Goal: Task Accomplishment & Management: Manage account settings

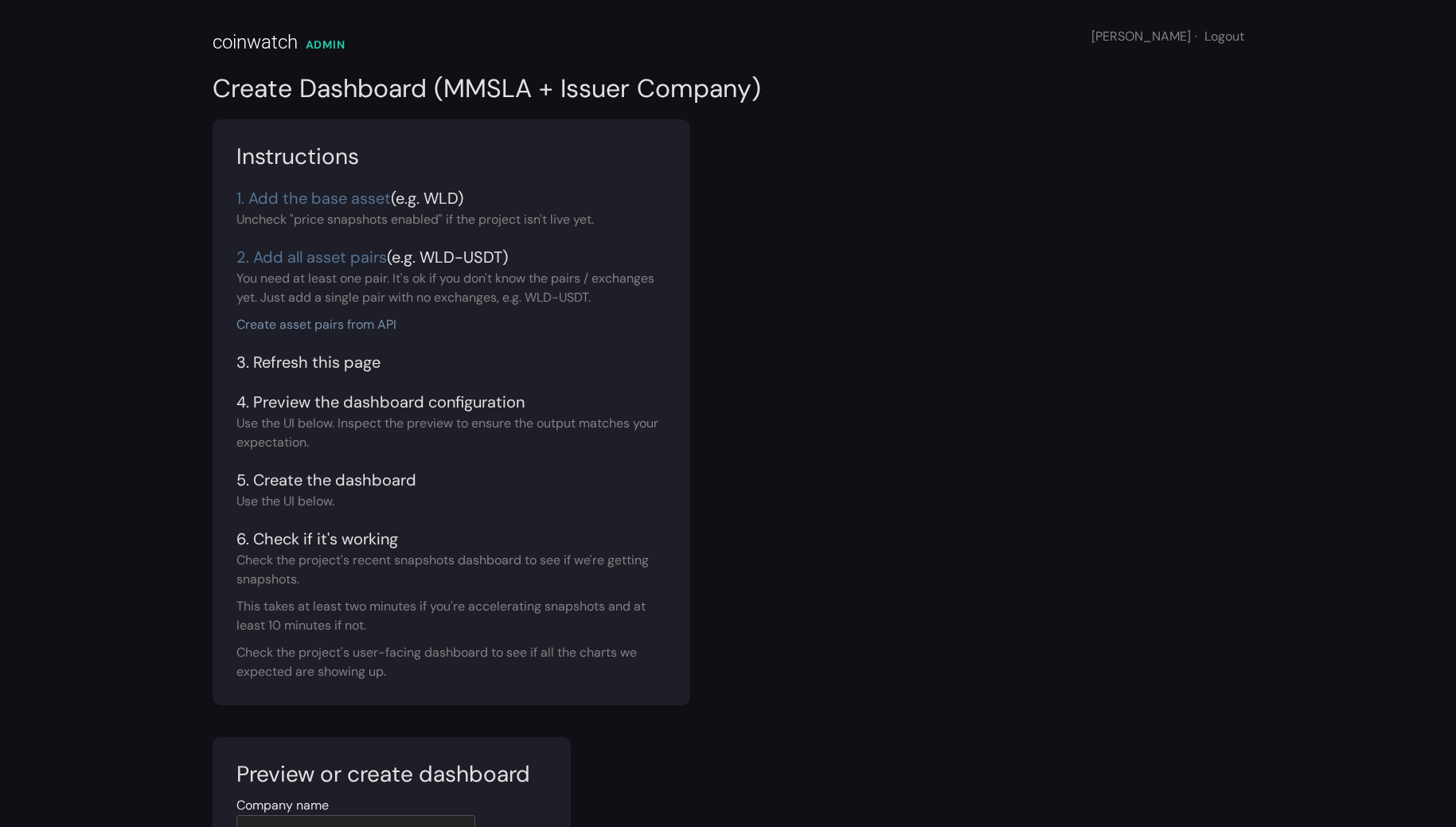
click at [327, 324] on link "Create asset pairs from API" at bounding box center [316, 324] width 160 height 17
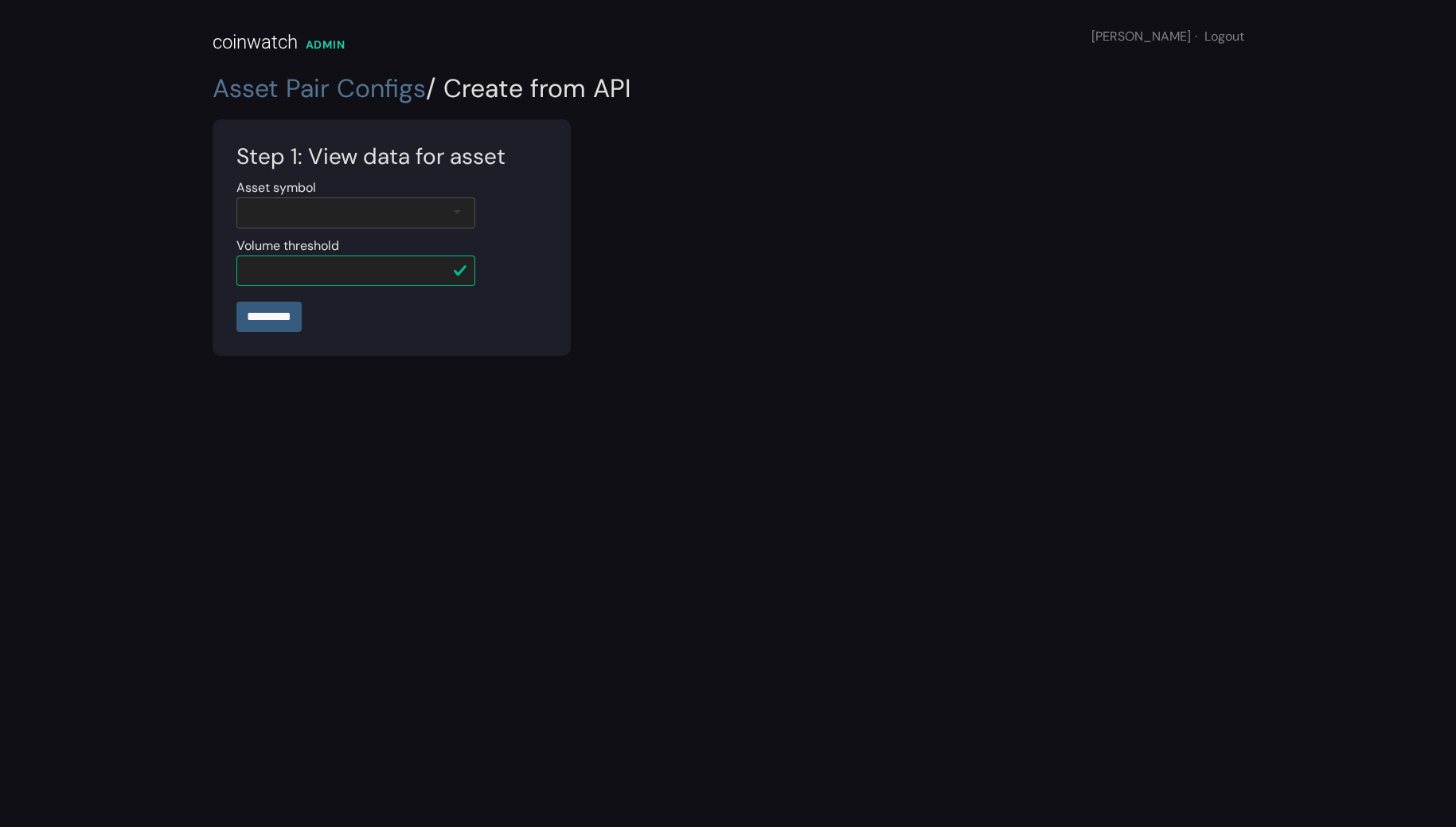
click at [441, 227] on div at bounding box center [356, 213] width 239 height 31
type input "****"
click at [273, 319] on input "*********" at bounding box center [269, 316] width 66 height 31
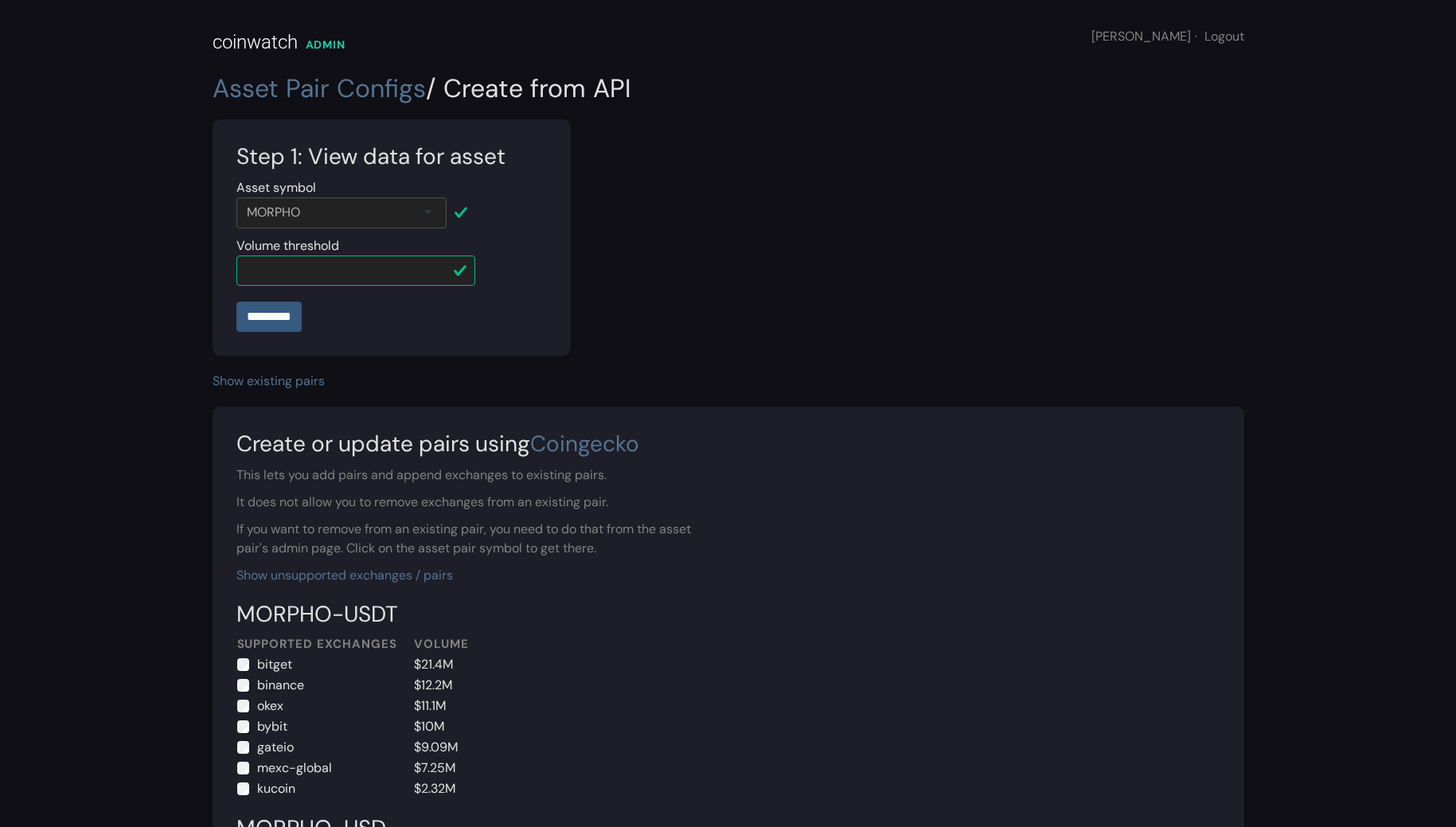
scroll to position [974, 0]
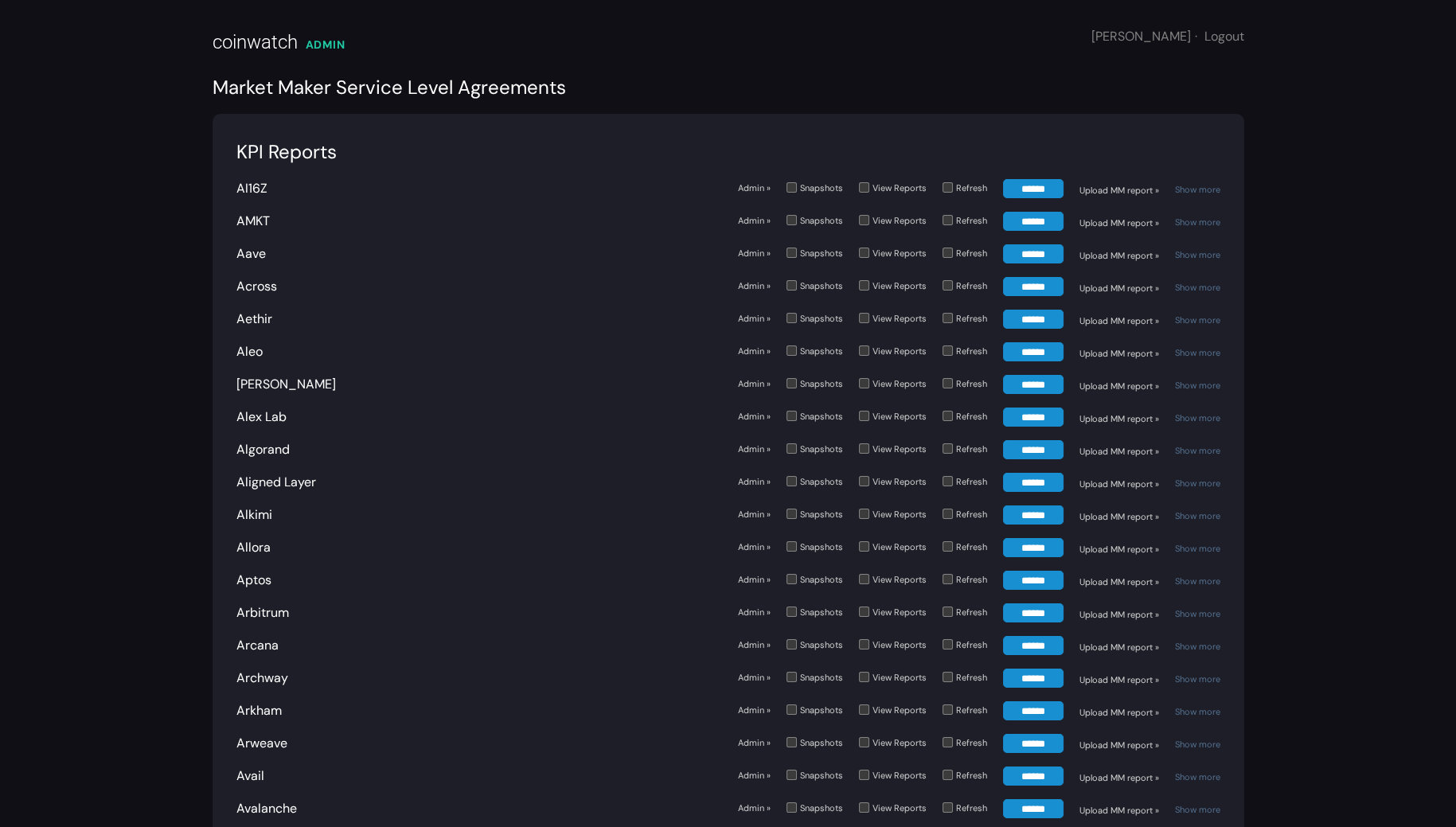
scroll to position [3277, 0]
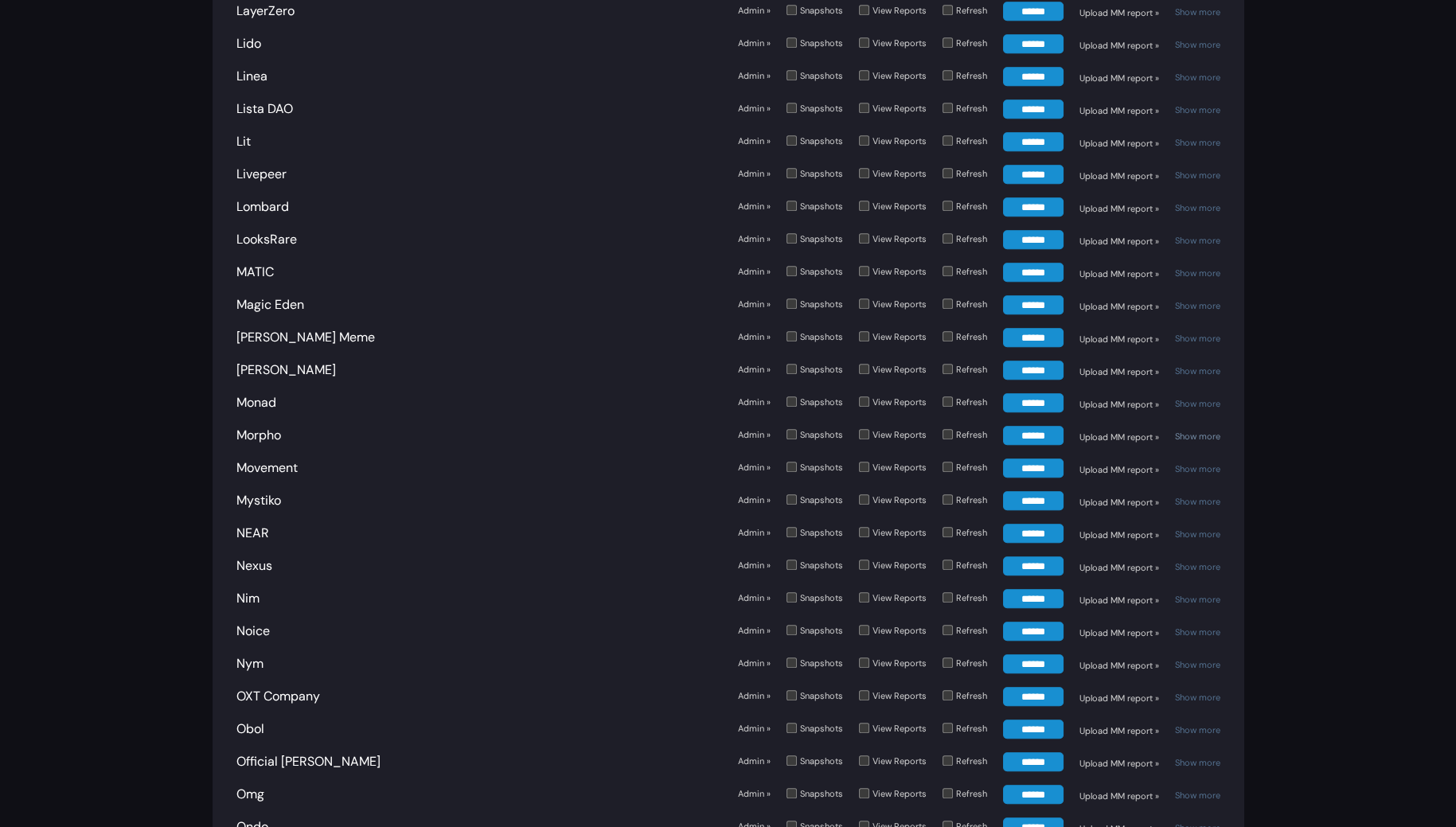
click at [1187, 430] on link "Show more" at bounding box center [1197, 435] width 46 height 11
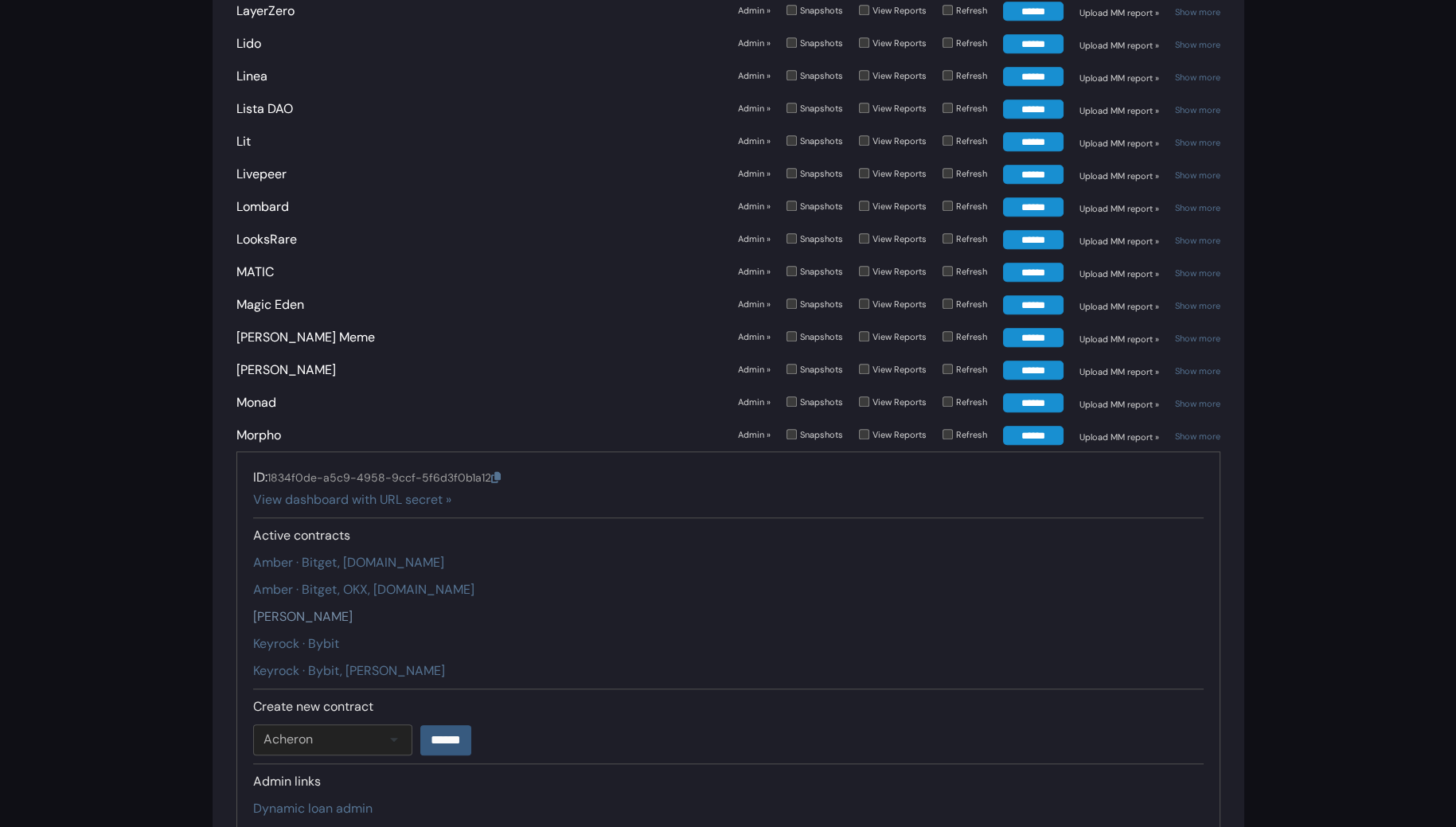
click at [282, 608] on link "Auros · Kraken" at bounding box center [303, 616] width 100 height 17
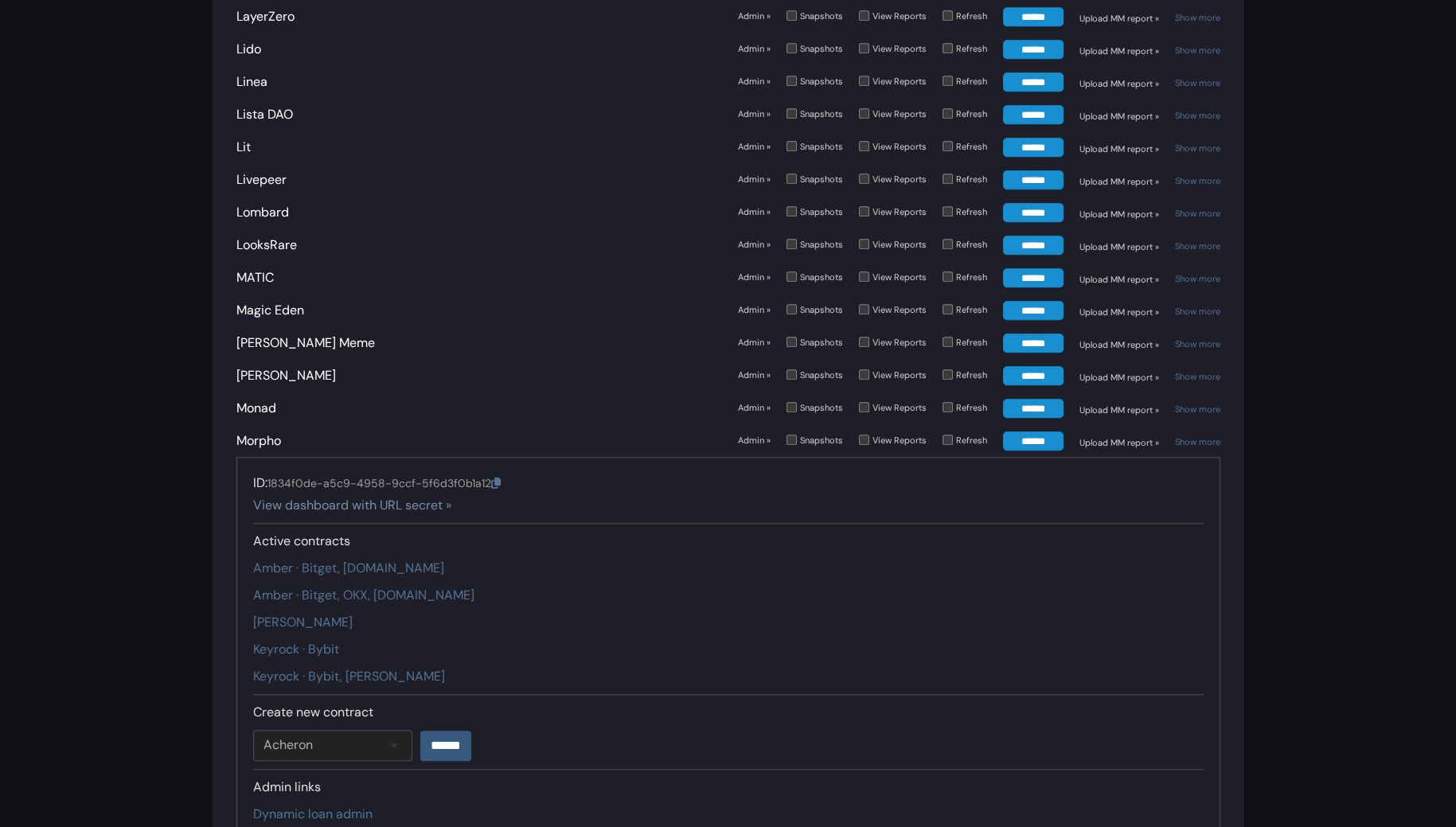
scroll to position [3277, 0]
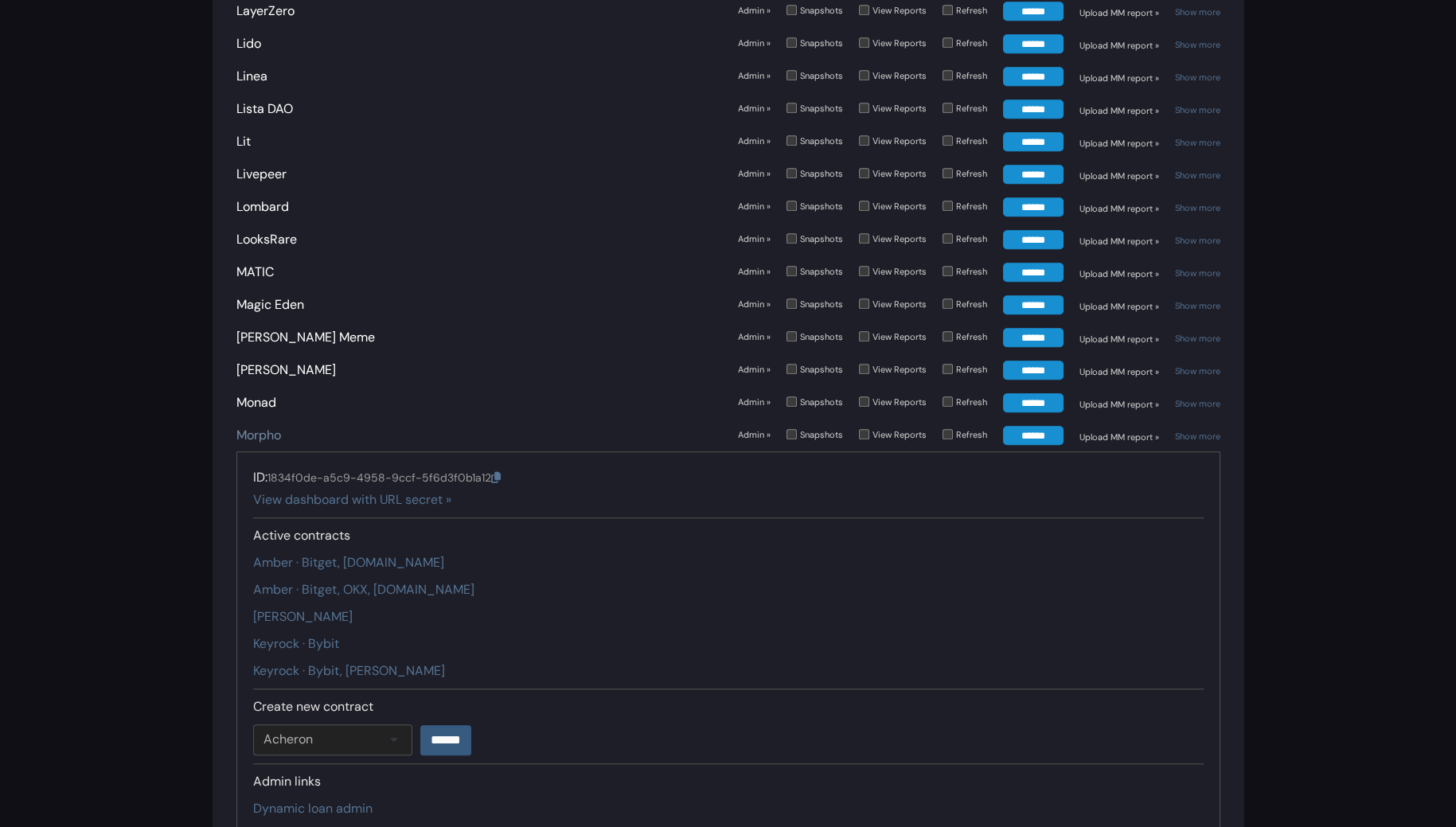
click at [262, 427] on link "Morpho" at bounding box center [259, 435] width 45 height 17
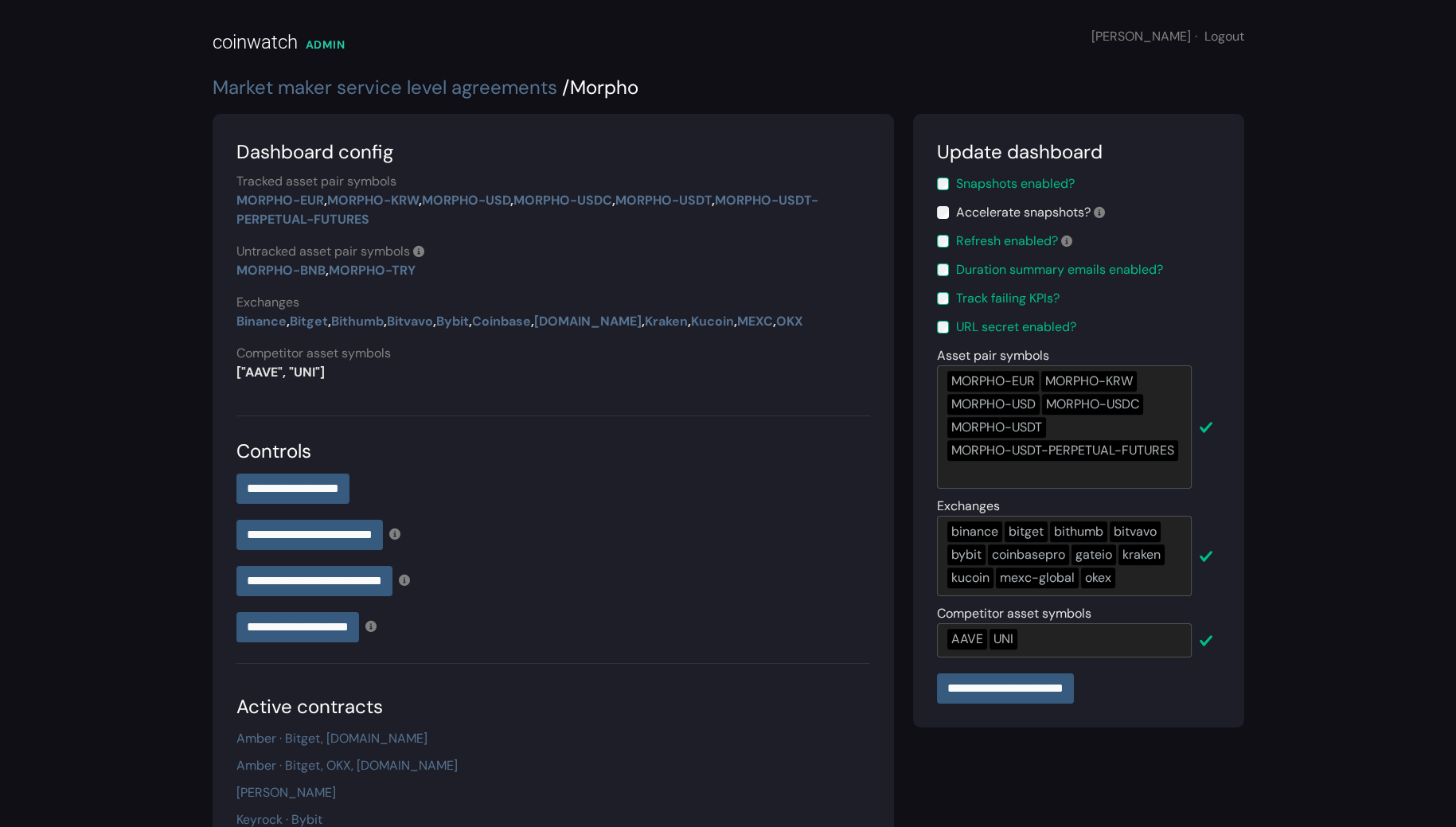
click at [1151, 582] on div "binance bitget bithumb bitvavo bybit coinbasepro gateio kraken kucoin mexc-glob…" at bounding box center [1064, 555] width 255 height 80
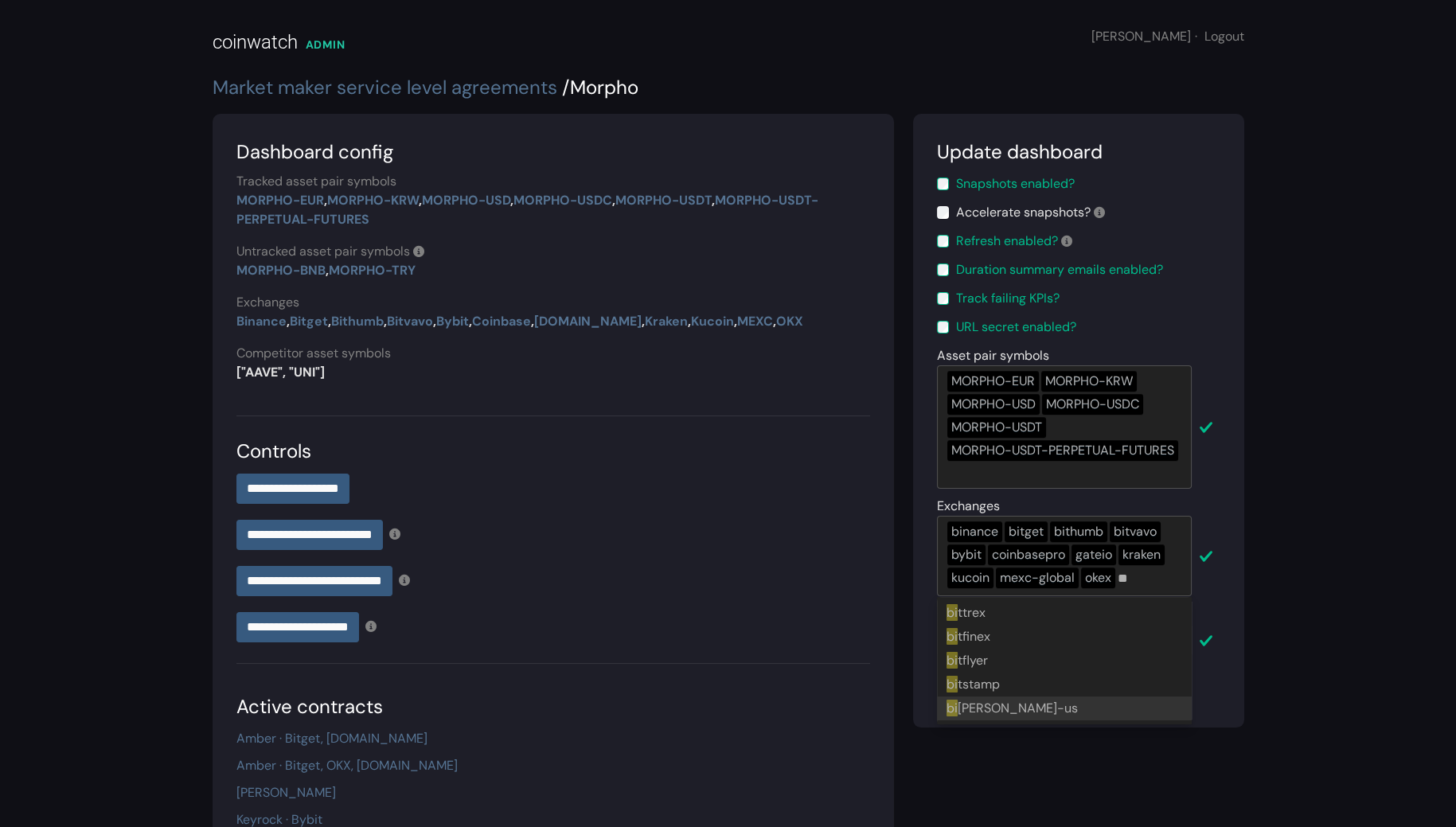
type input "*"
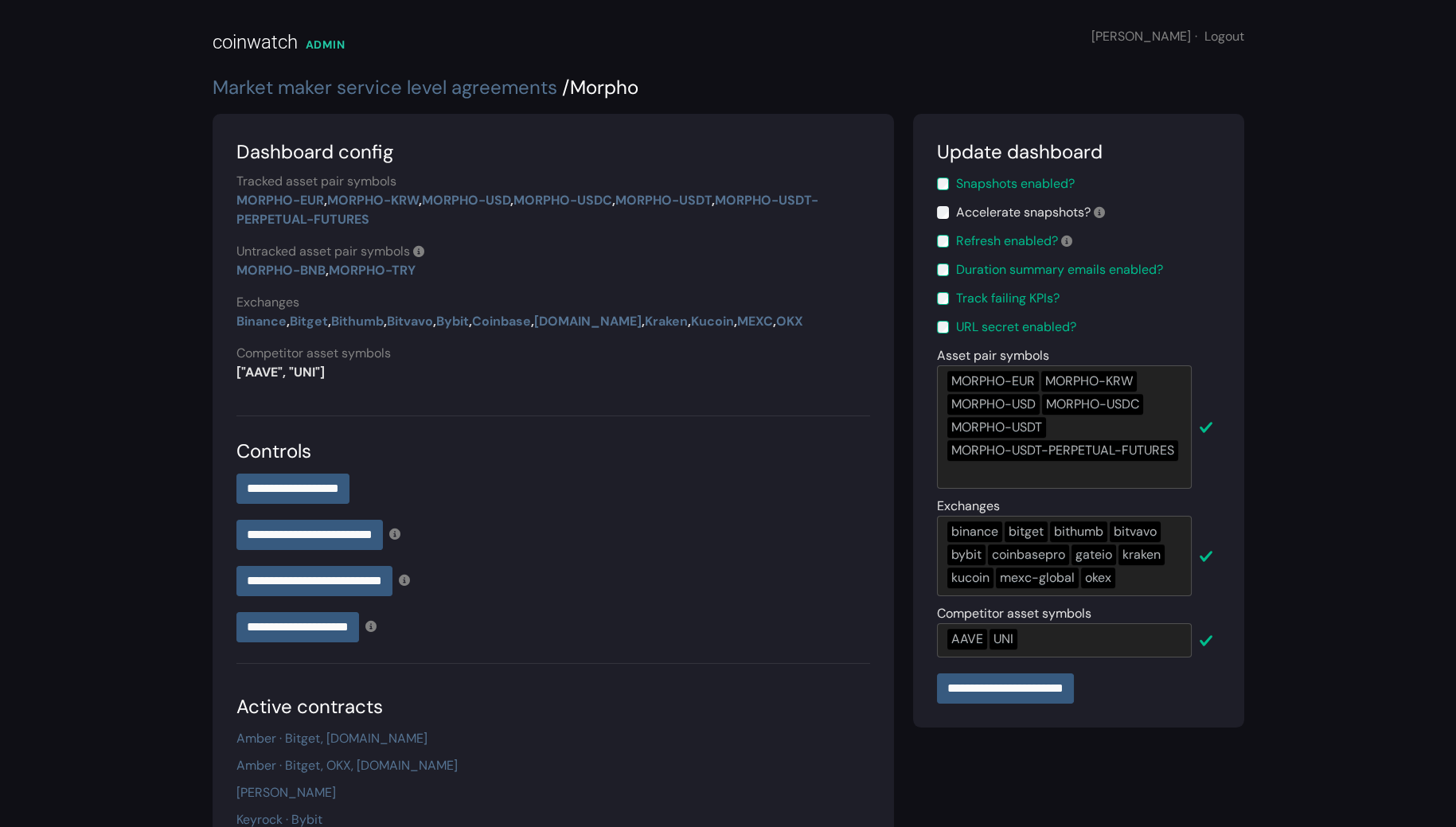
click at [898, 411] on div "**********" at bounding box center [553, 695] width 701 height 1163
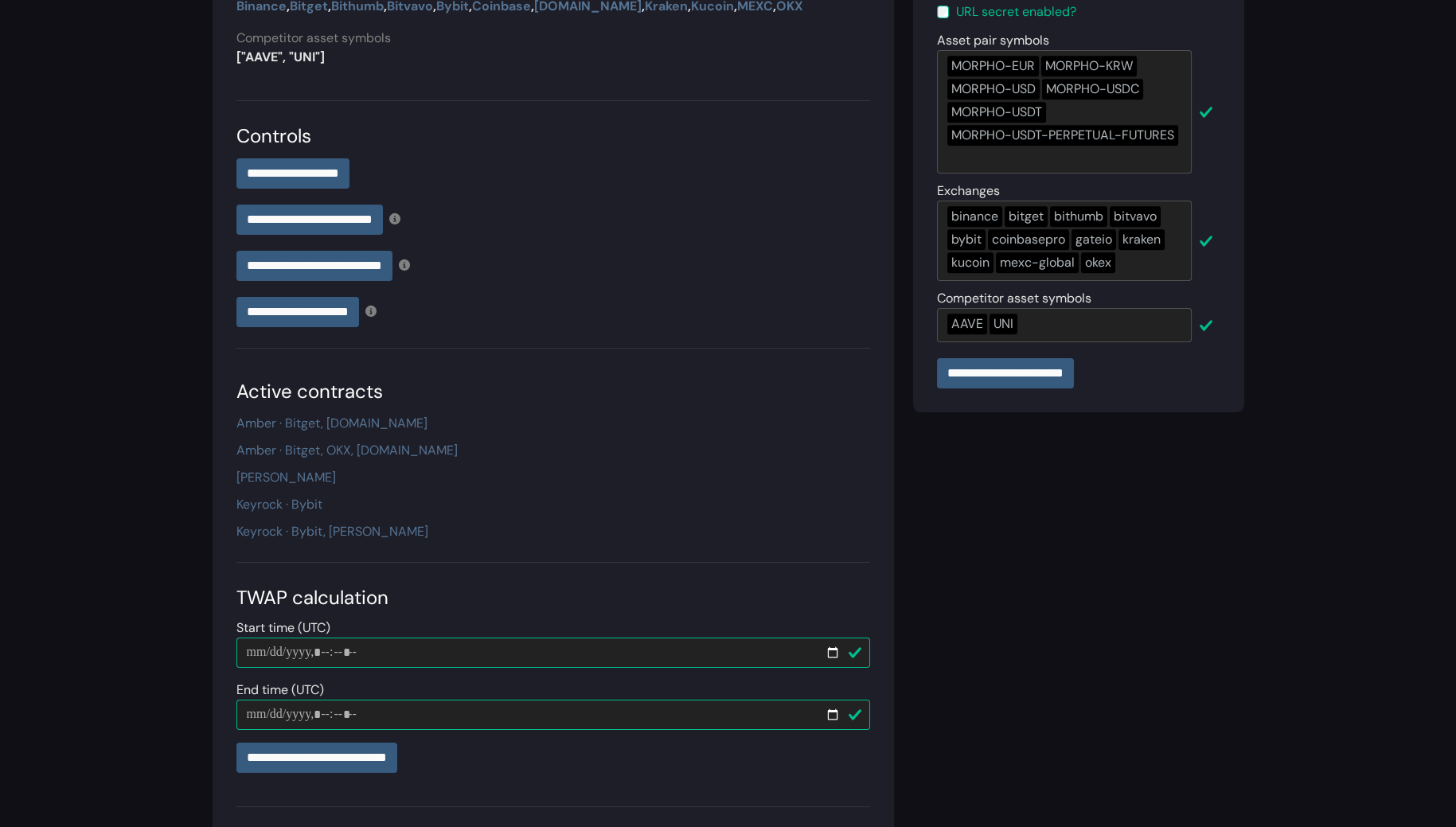
scroll to position [444, 0]
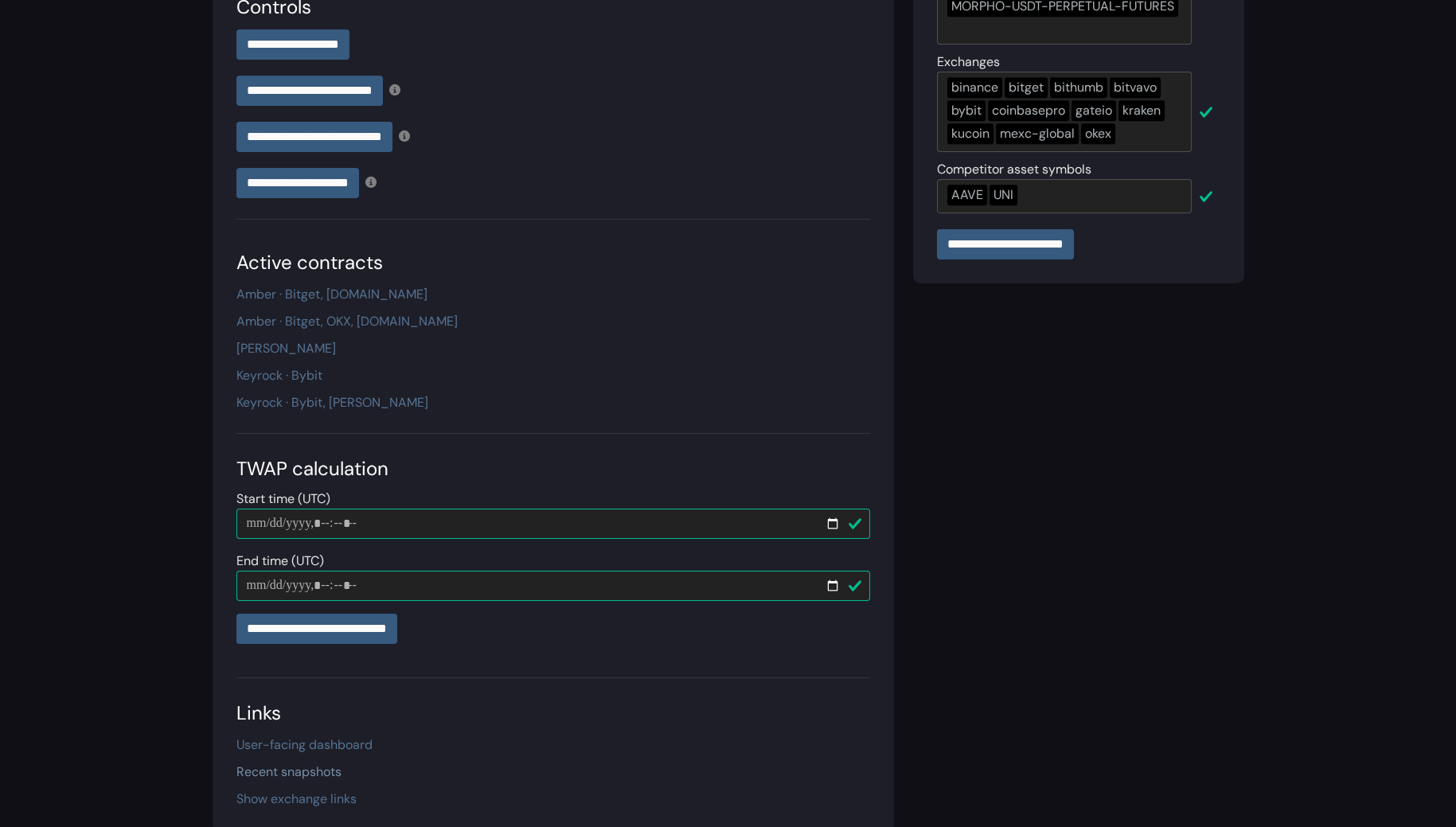
click at [303, 763] on link "Recent snapshots" at bounding box center [288, 771] width 105 height 17
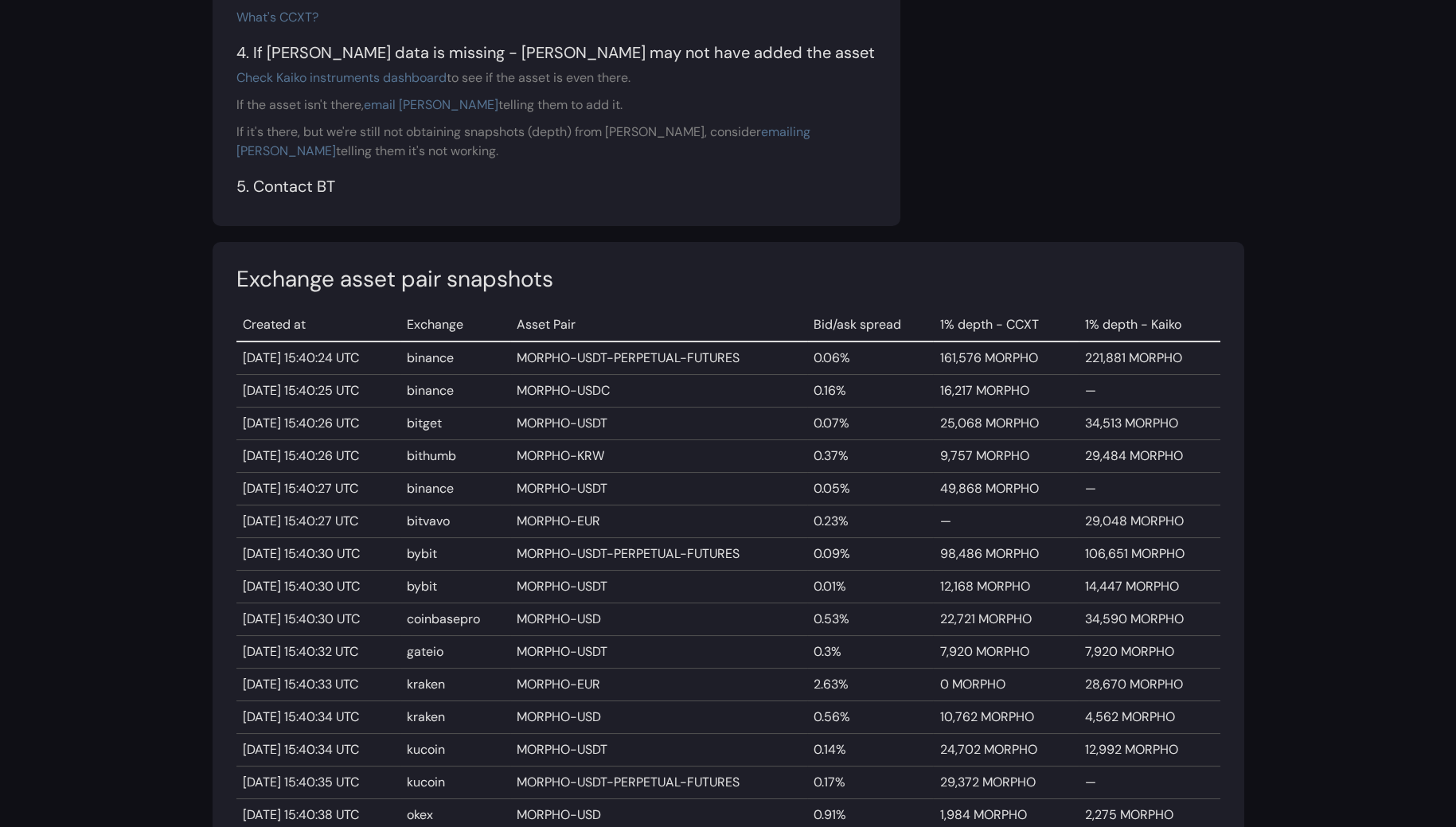
scroll to position [450, 0]
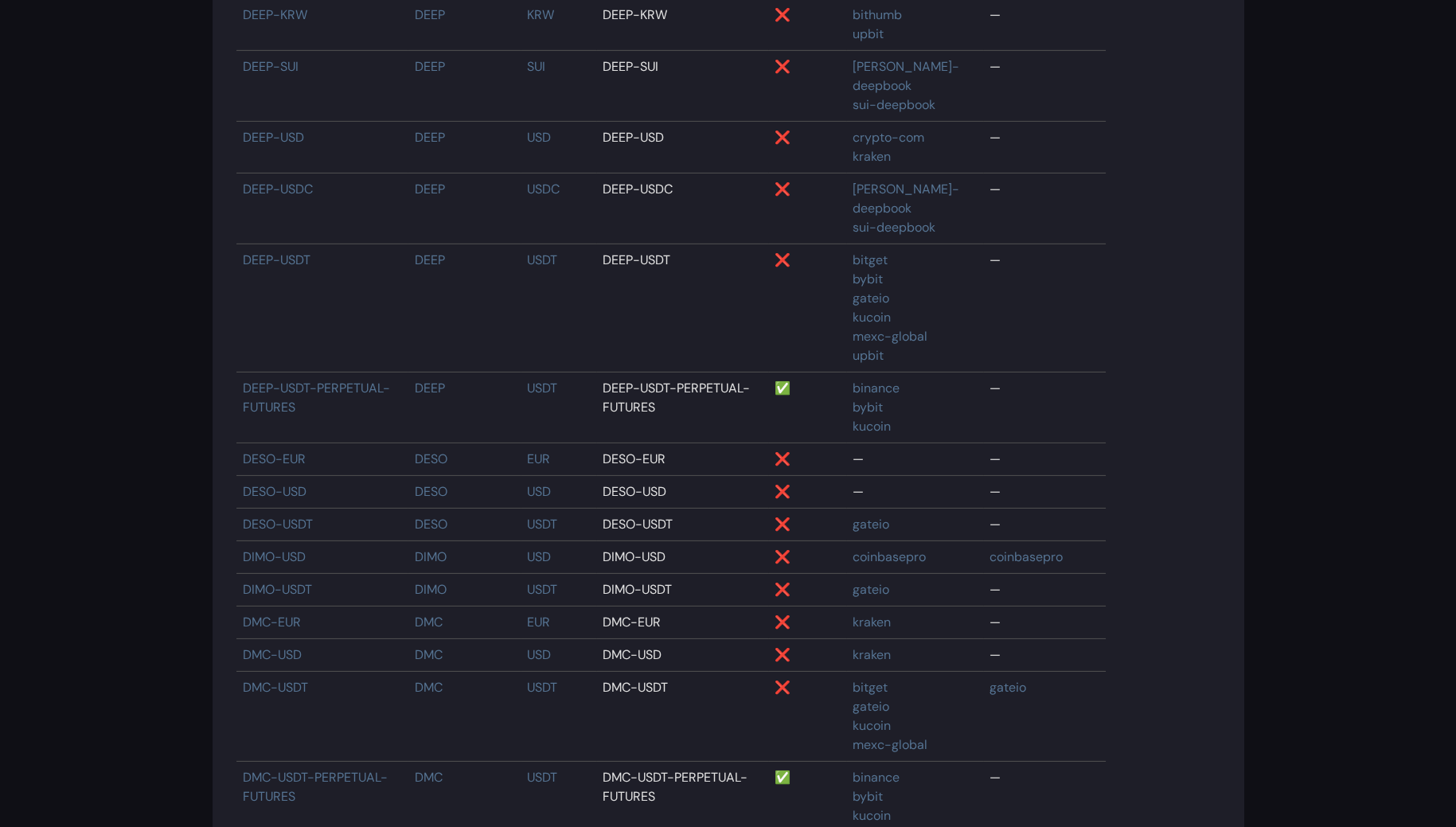
scroll to position [45246, 0]
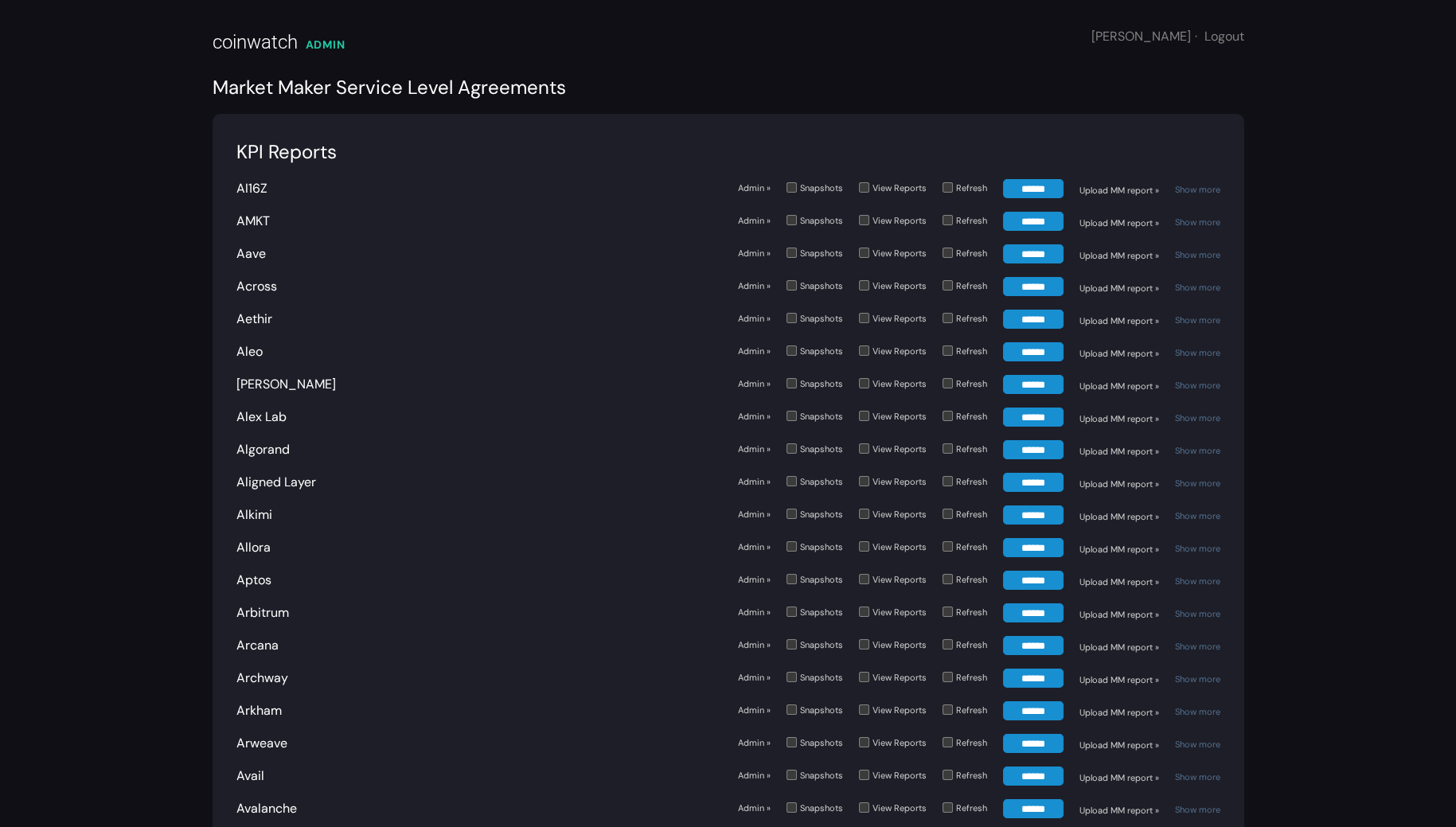
scroll to position [3277, 0]
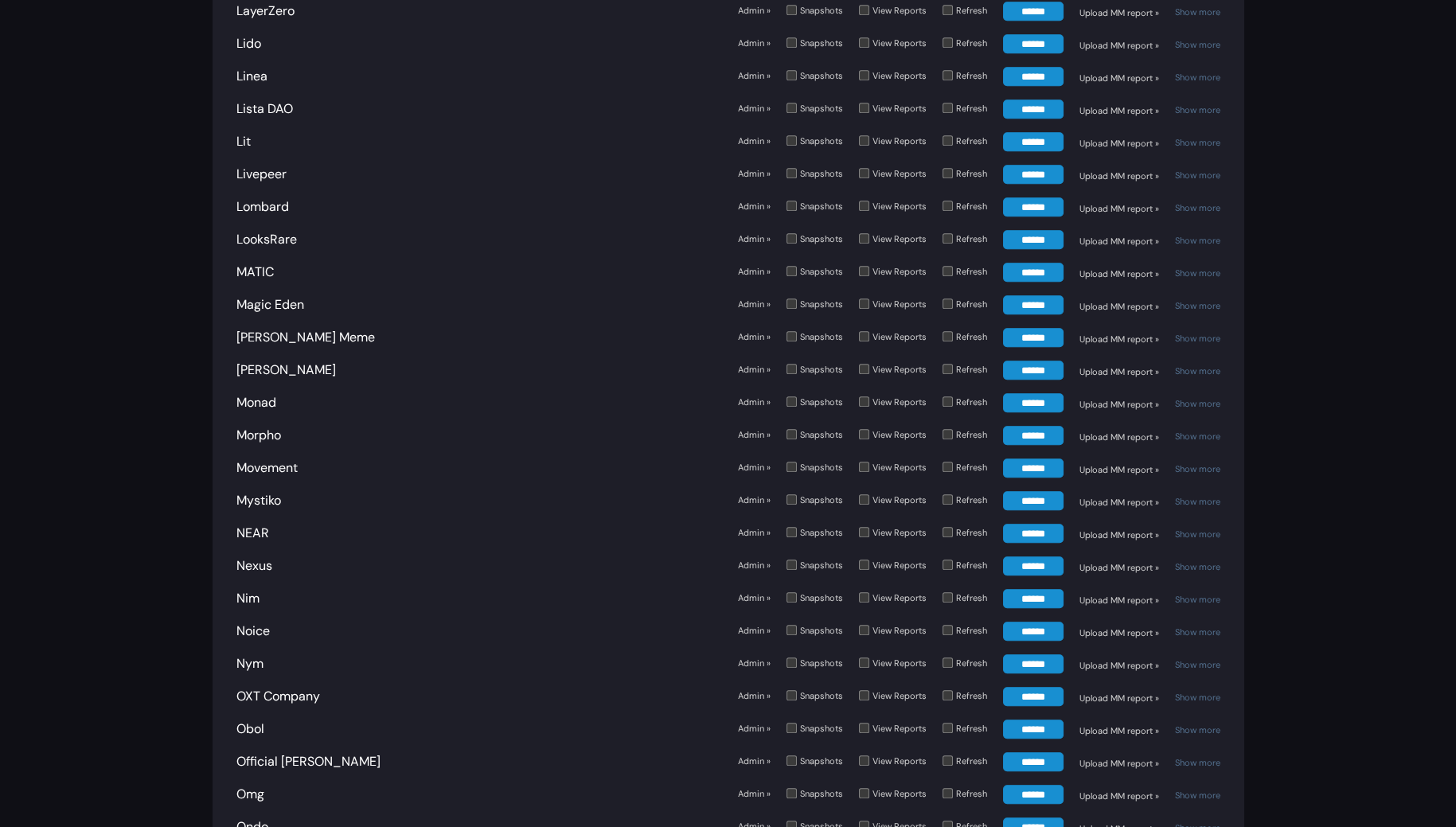
click at [754, 428] on link "Admin »" at bounding box center [754, 435] width 32 height 13
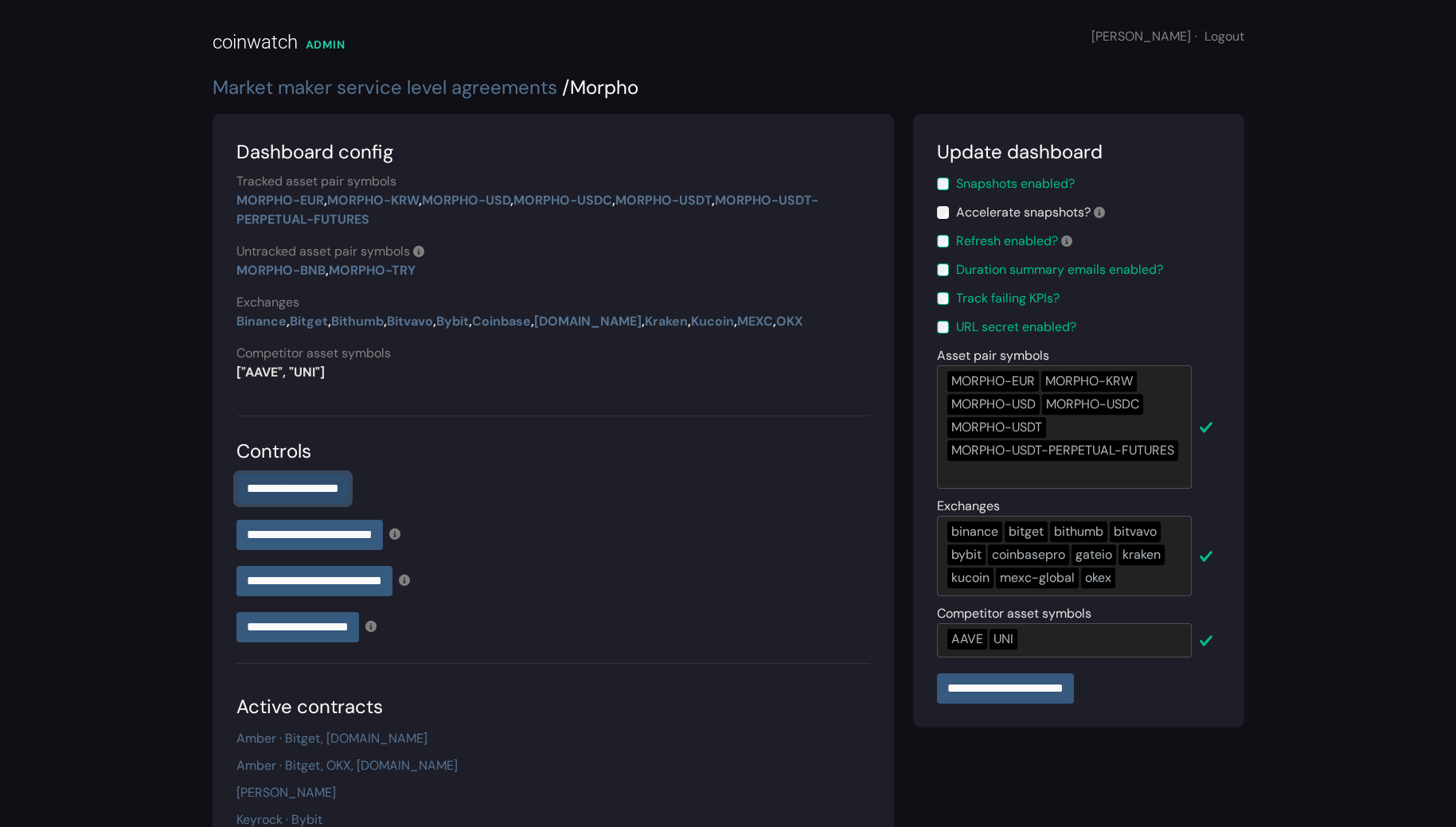
click at [349, 489] on input "**********" at bounding box center [293, 488] width 113 height 31
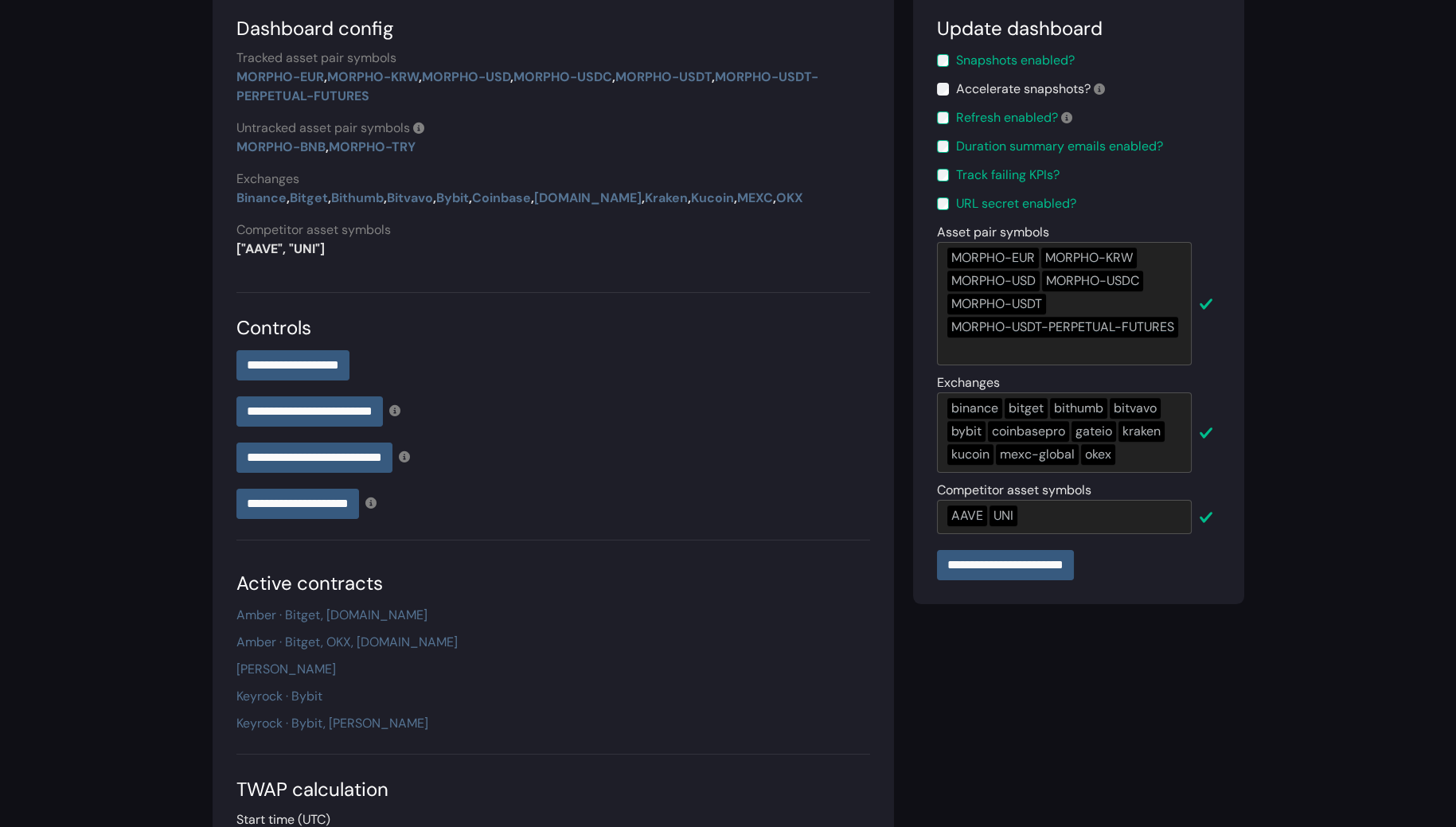
scroll to position [489, 0]
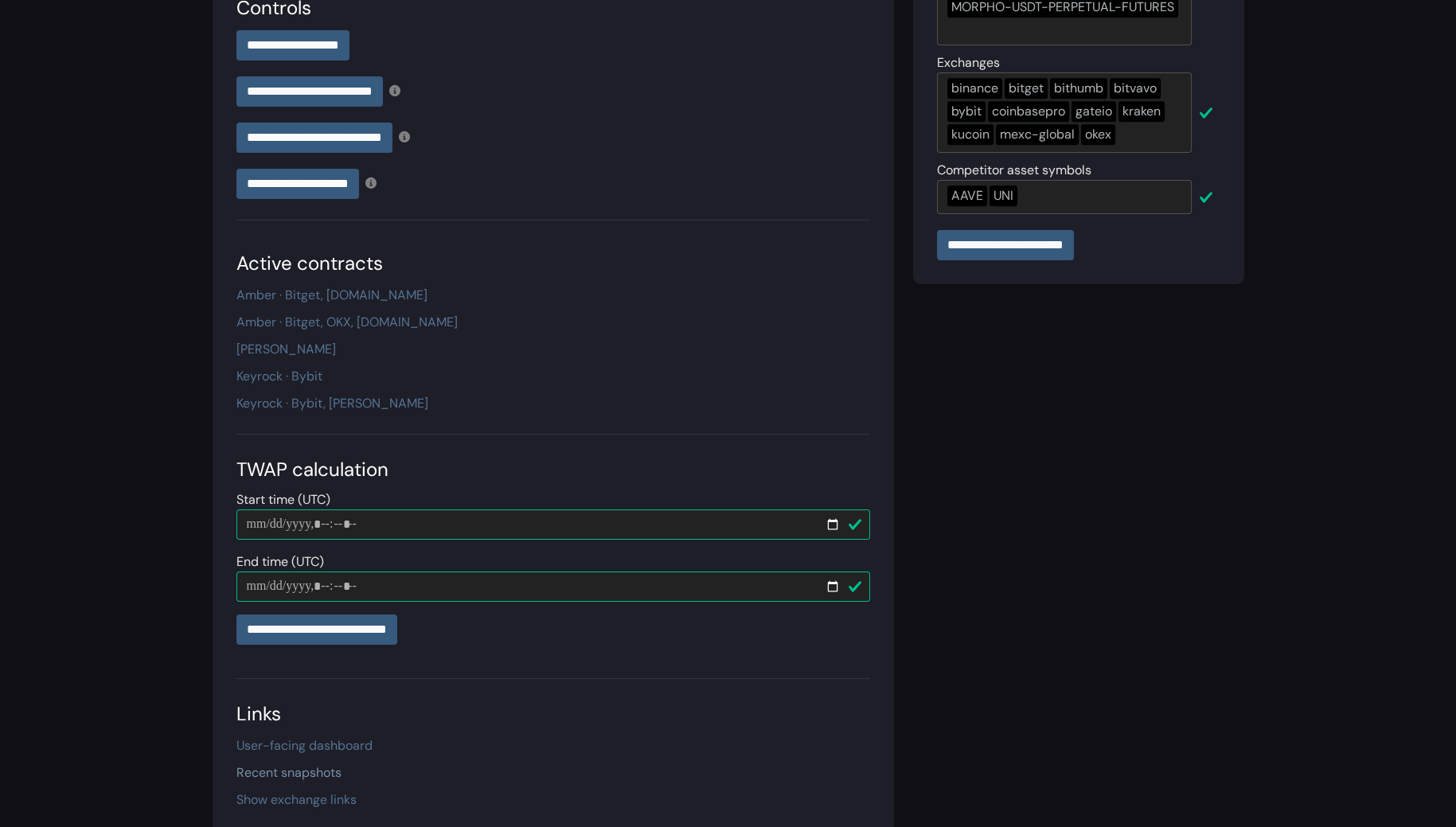
click at [318, 773] on link "Recent snapshots" at bounding box center [288, 772] width 105 height 17
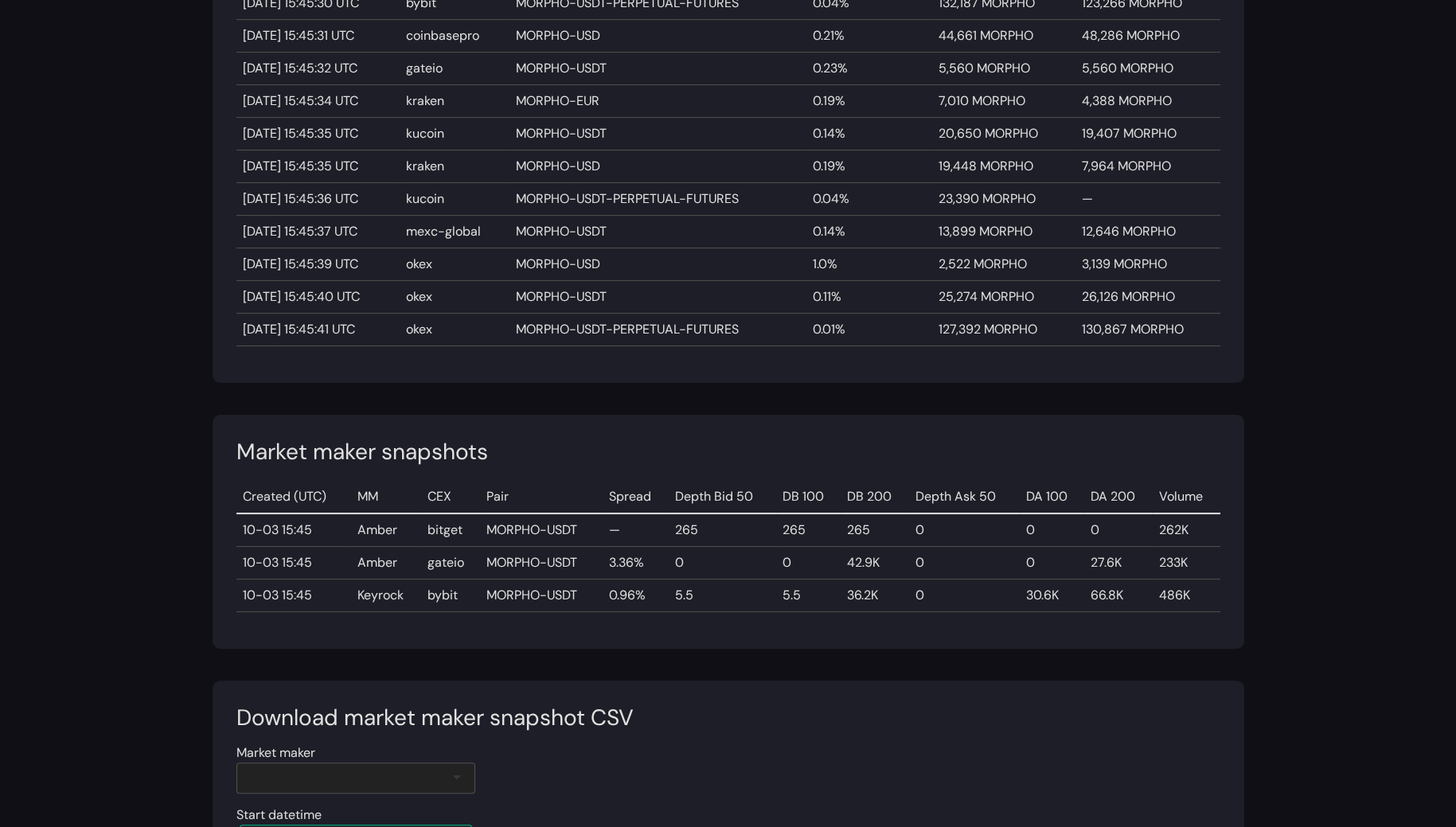
scroll to position [1205, 0]
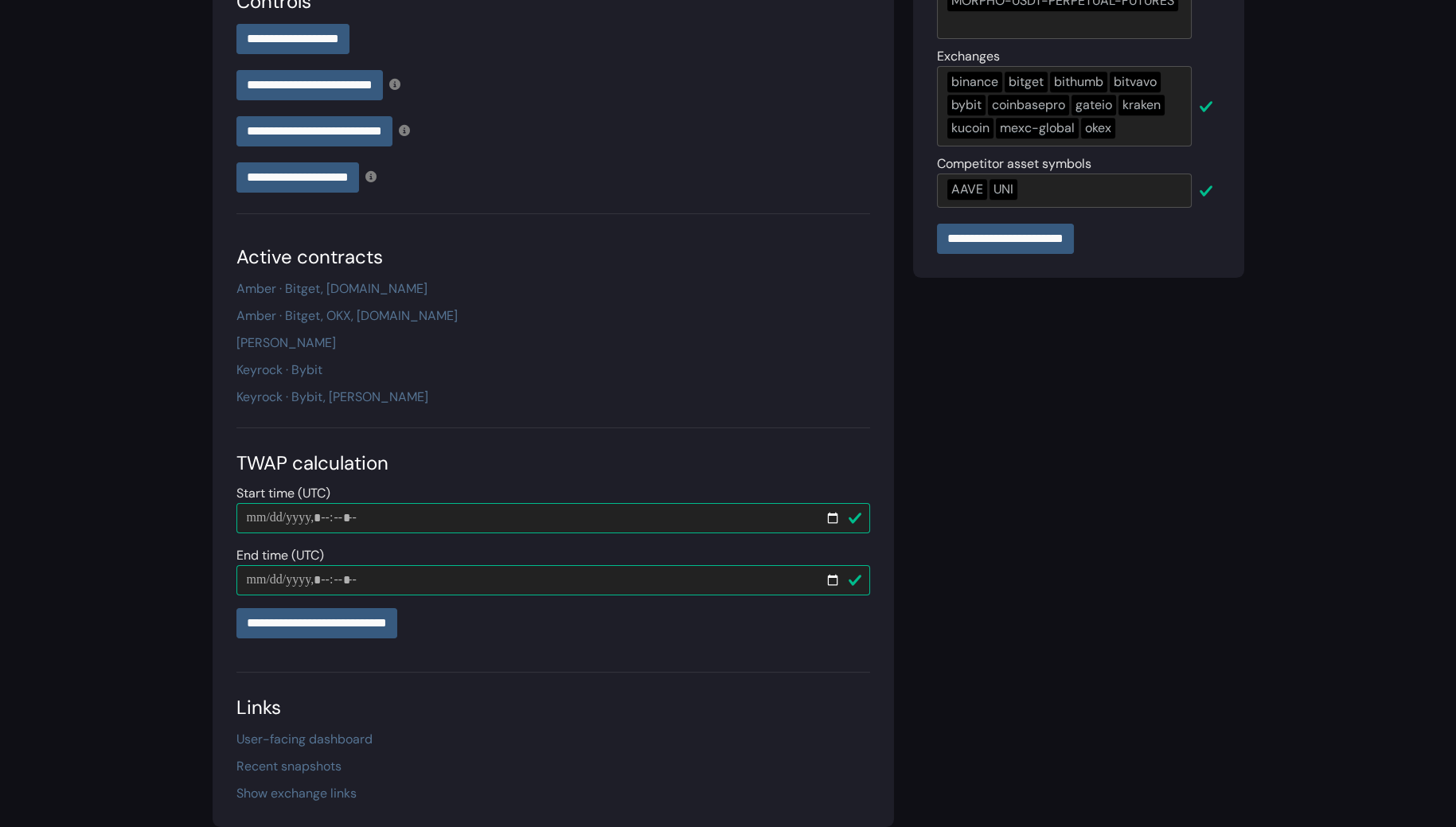
scroll to position [489, 0]
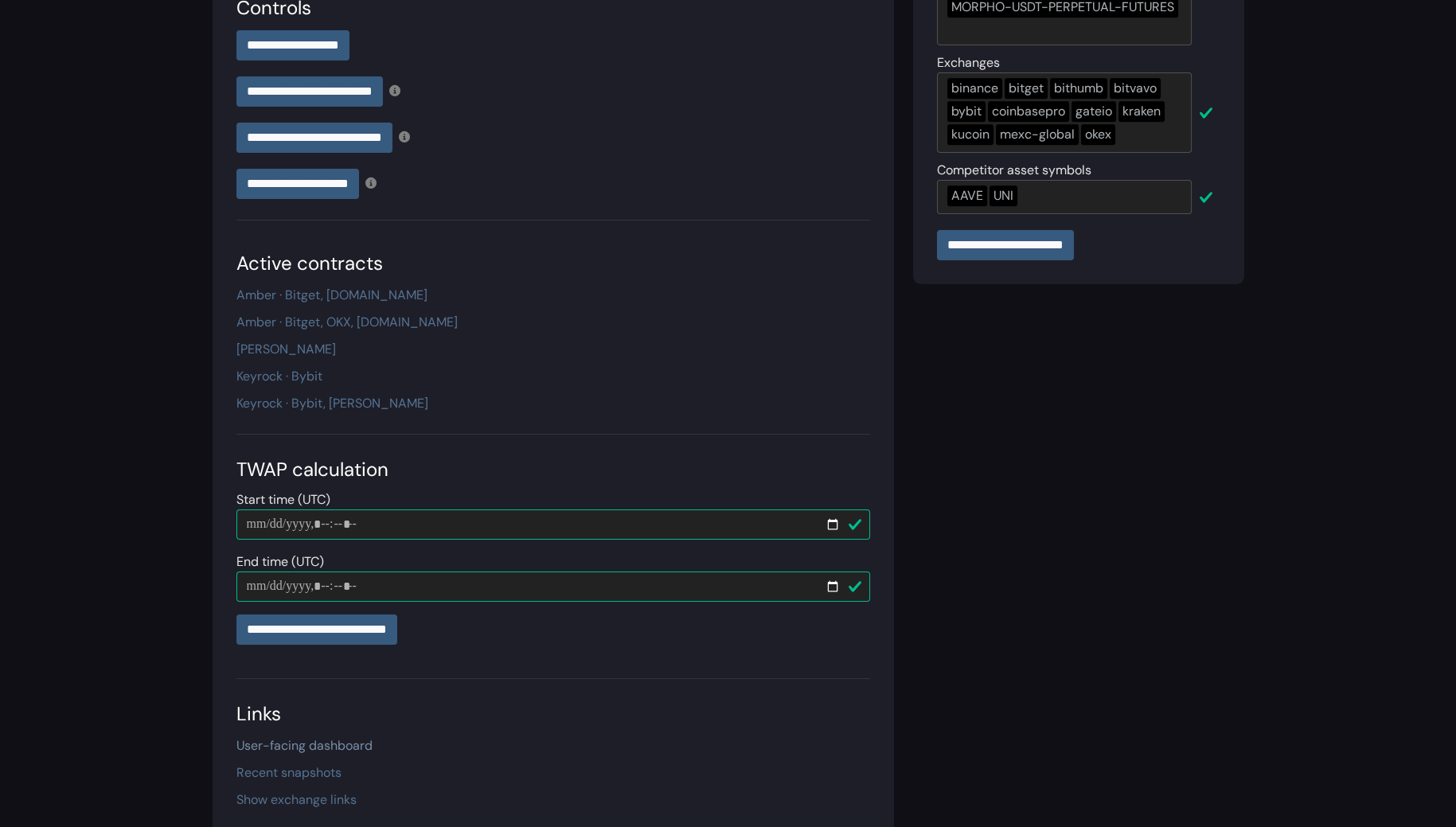
click at [290, 741] on link "User-facing dashboard" at bounding box center [304, 745] width 137 height 17
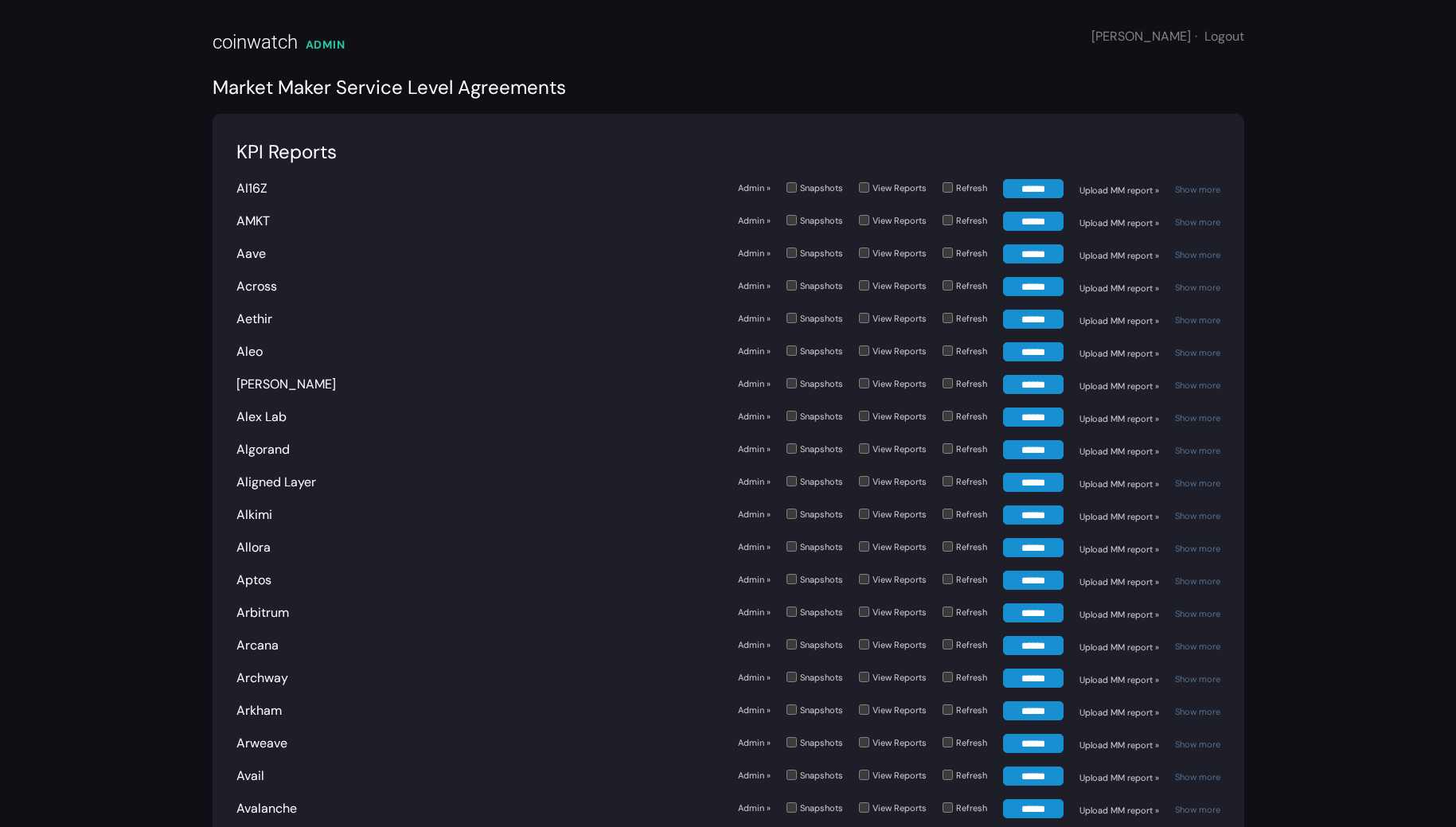
scroll to position [3277, 0]
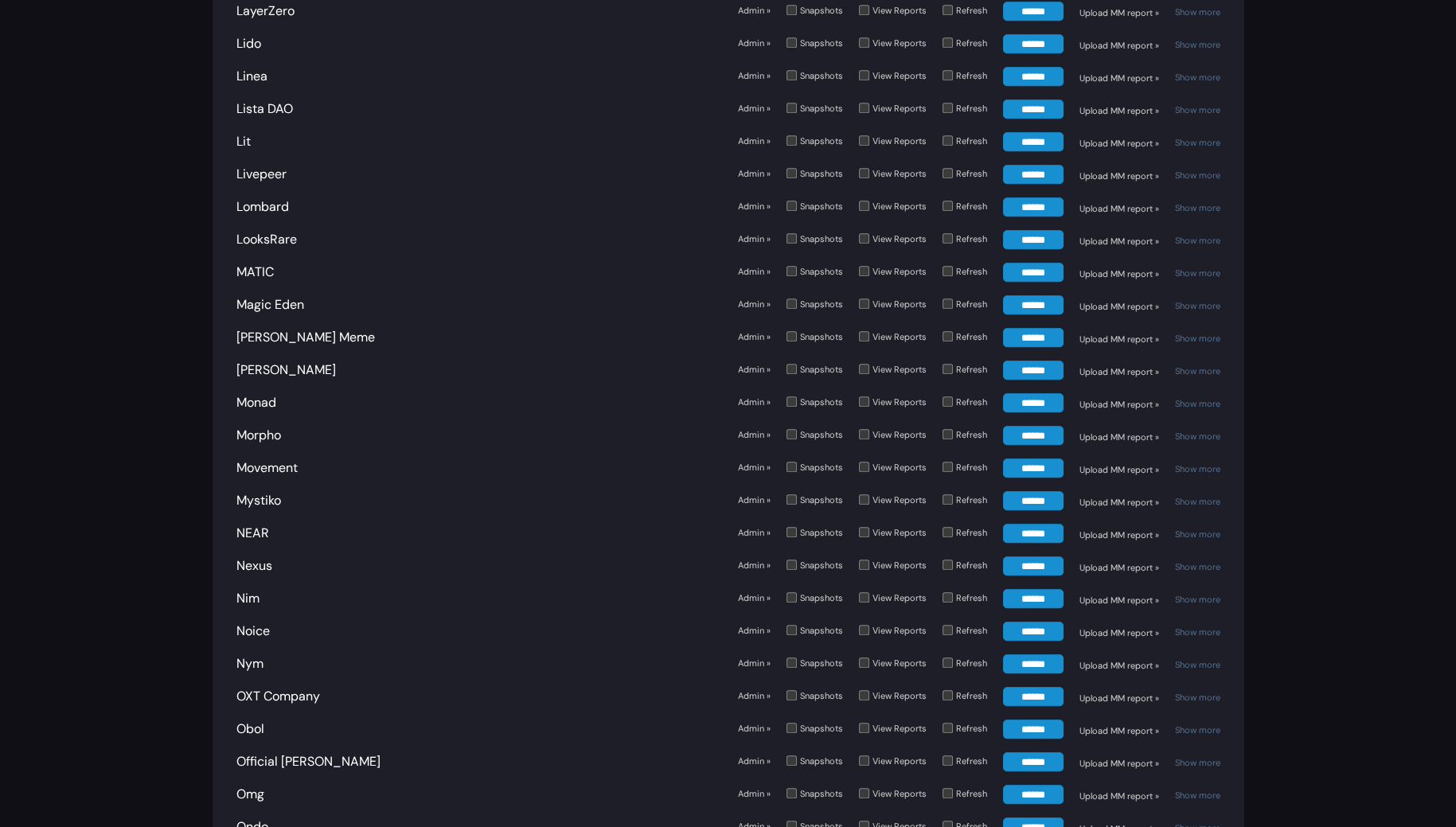
click at [757, 428] on link "Admin »" at bounding box center [754, 435] width 32 height 13
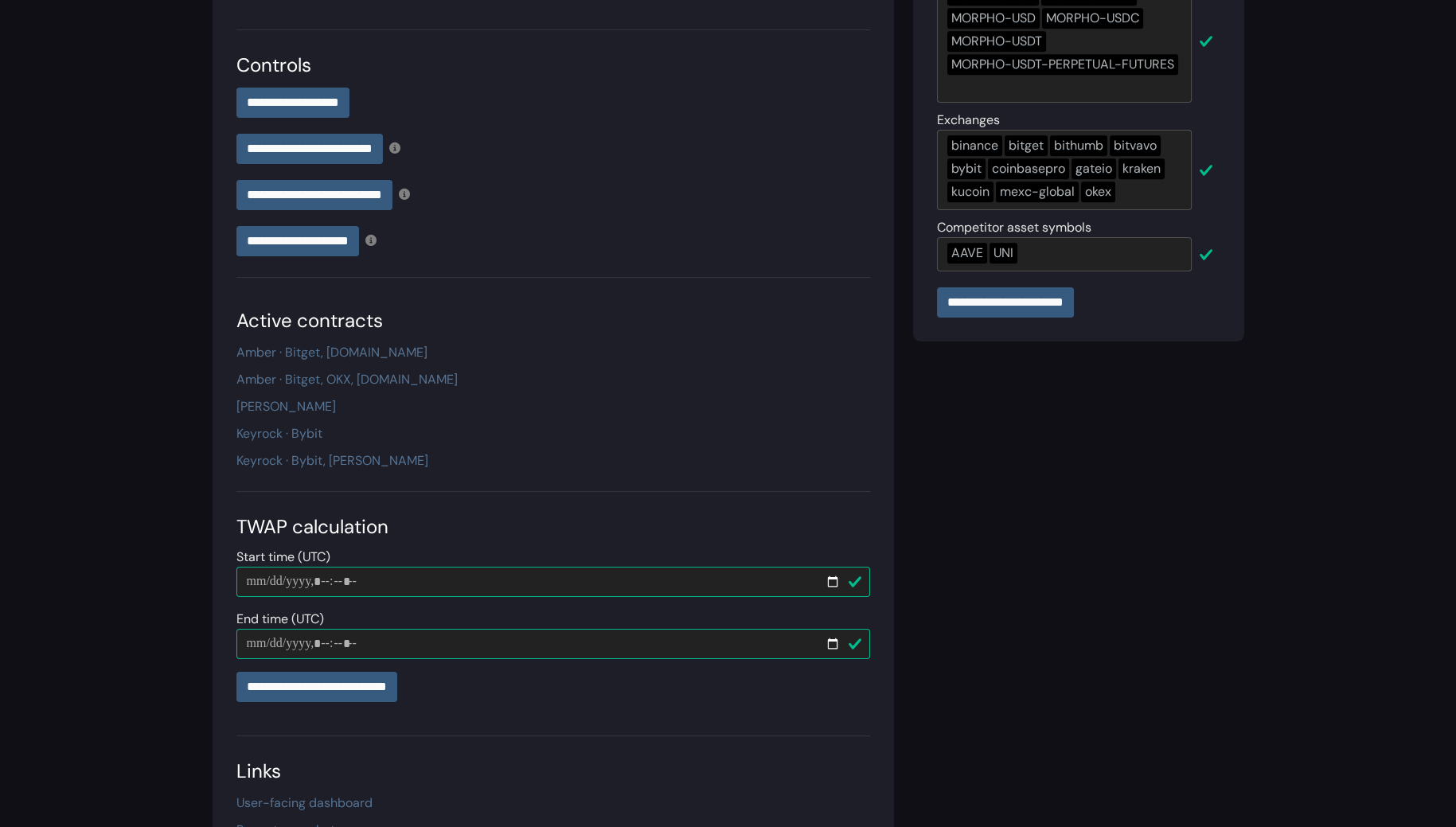
scroll to position [444, 0]
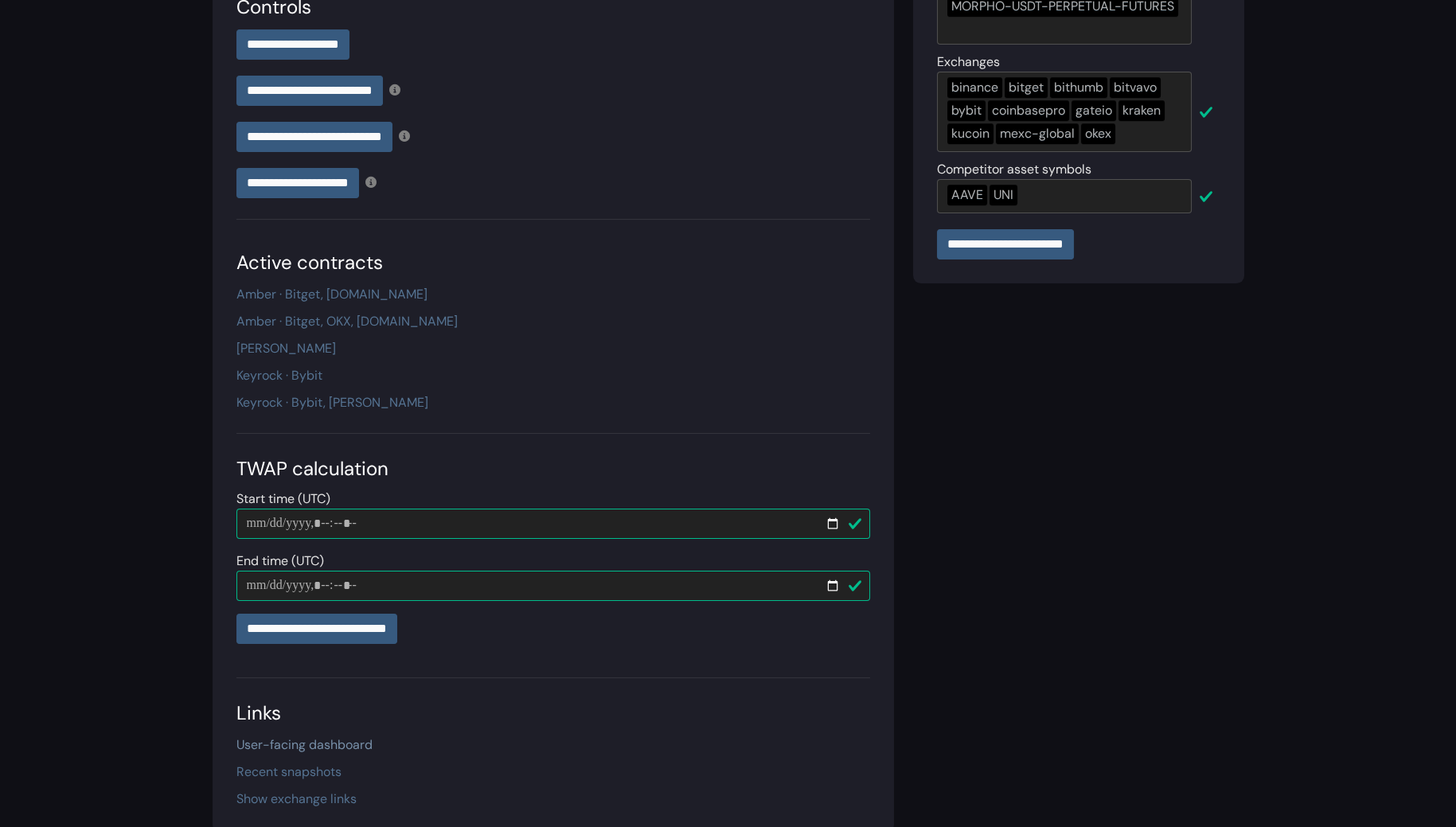
click at [329, 737] on link "User-facing dashboard" at bounding box center [304, 744] width 137 height 17
